Goal: Task Accomplishment & Management: Manage account settings

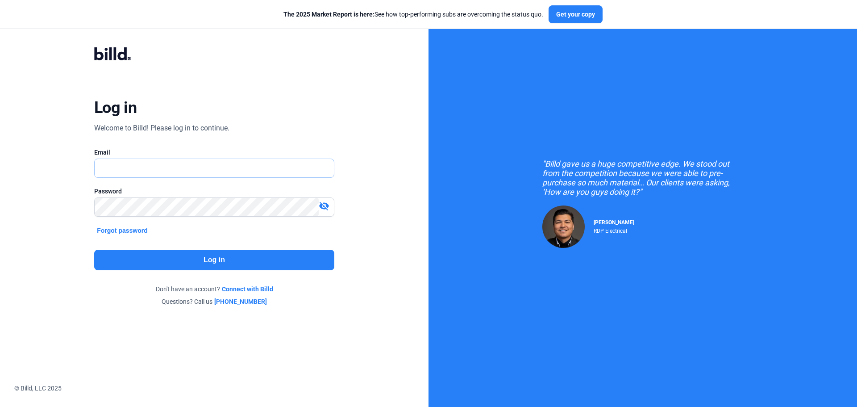
click at [136, 173] on input "text" at bounding box center [210, 168] width 230 height 18
type input "[EMAIL_ADDRESS][DOMAIN_NAME]"
click at [281, 259] on button "Log in" at bounding box center [214, 260] width 240 height 21
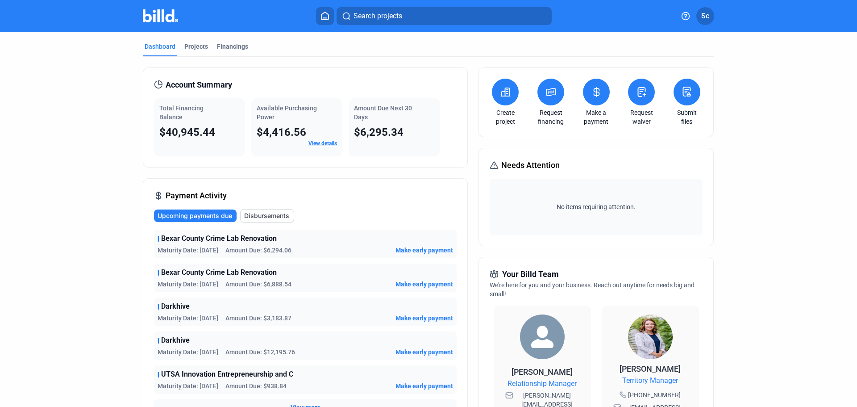
click at [195, 48] on div "Projects" at bounding box center [196, 46] width 24 height 9
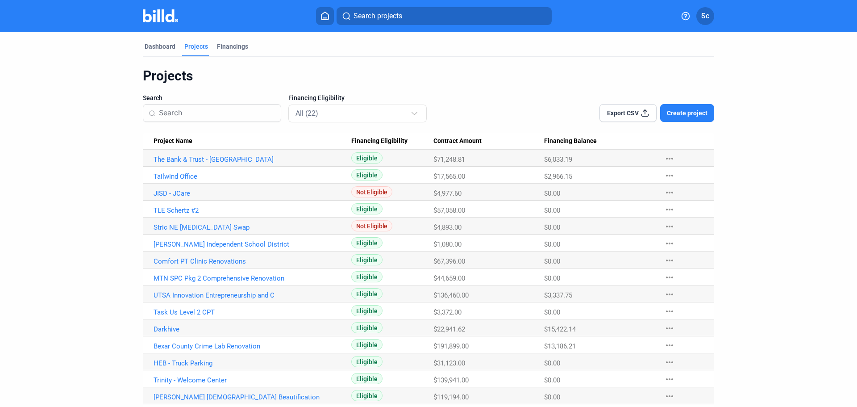
click at [217, 46] on div "Financings" at bounding box center [232, 46] width 31 height 9
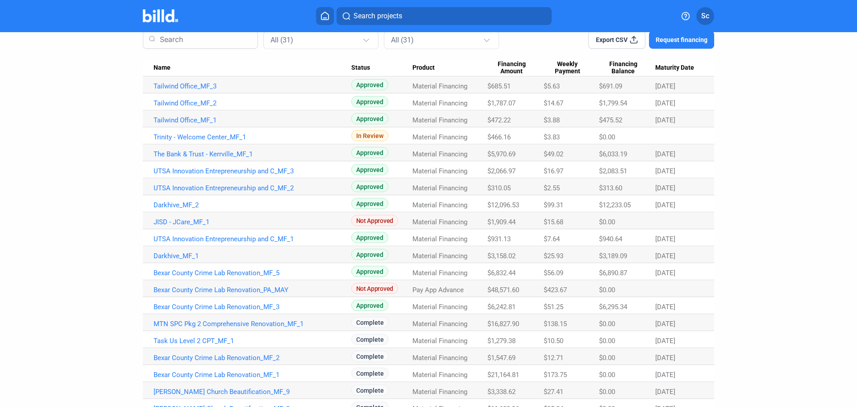
scroll to position [75, 0]
drag, startPoint x: 639, startPoint y: 272, endPoint x: 577, endPoint y: 270, distance: 61.2
click at [577, 270] on tr "Bexar County Crime Lab Renovation_MF_5 Approved Material Financing $6,832.44 $5…" at bounding box center [429, 269] width 572 height 17
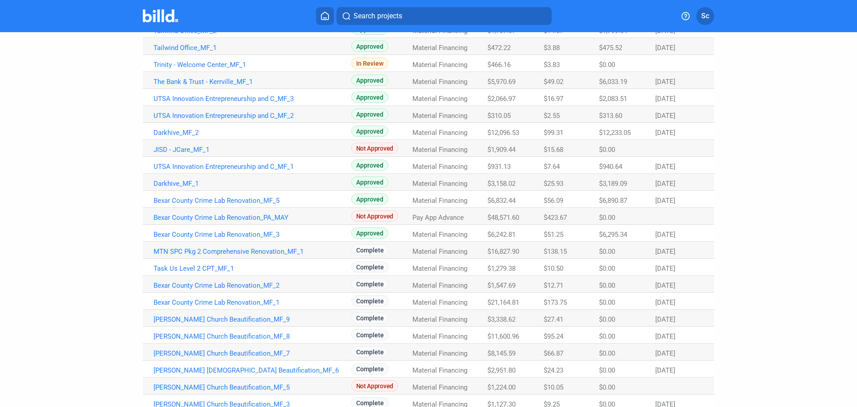
scroll to position [160, 0]
